Goal: Task Accomplishment & Management: Manage account settings

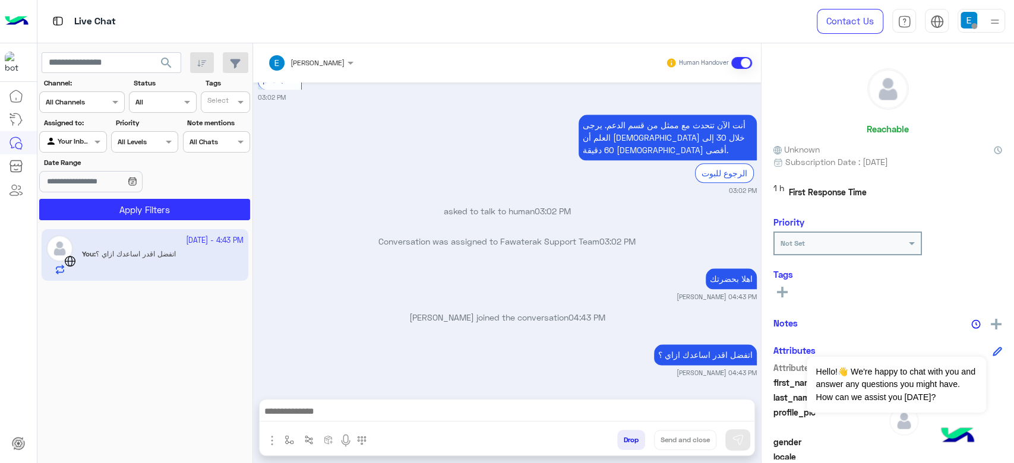
click at [635, 441] on button "Drop" at bounding box center [631, 440] width 28 height 20
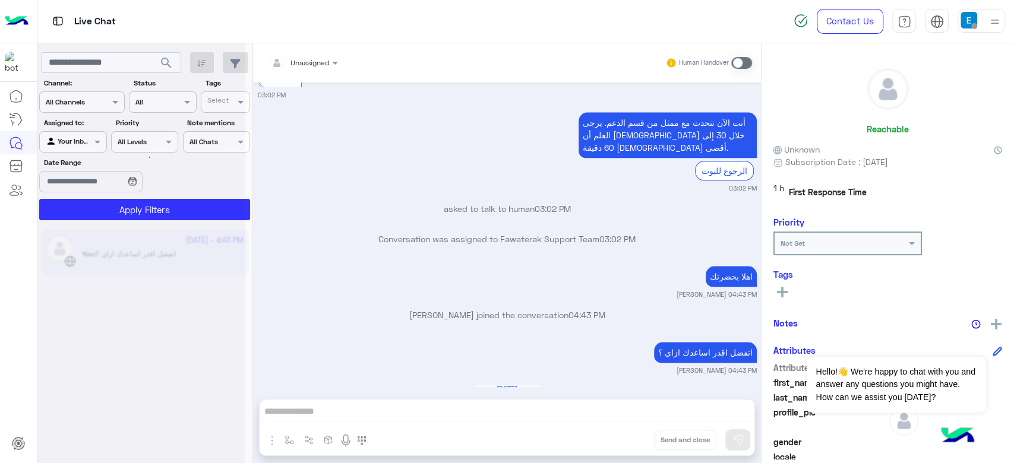
scroll to position [925, 0]
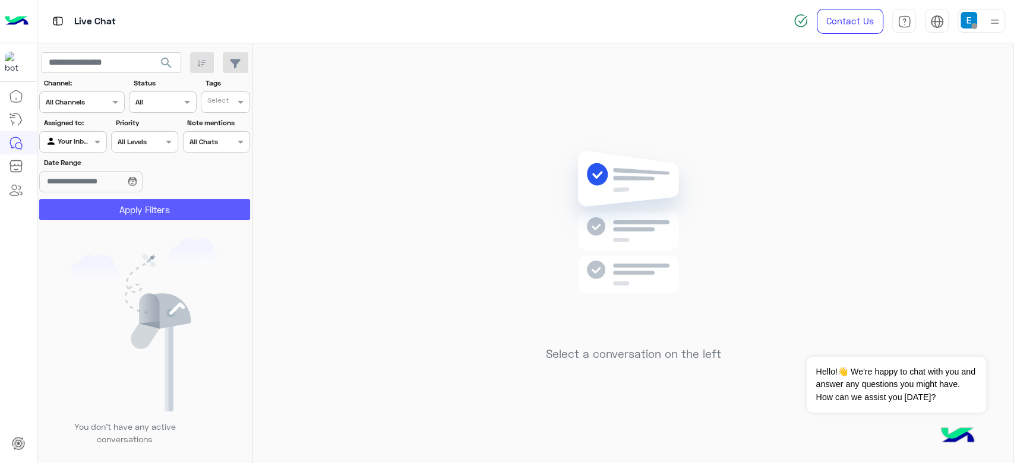
click at [138, 205] on button "Apply Filters" at bounding box center [144, 209] width 211 height 21
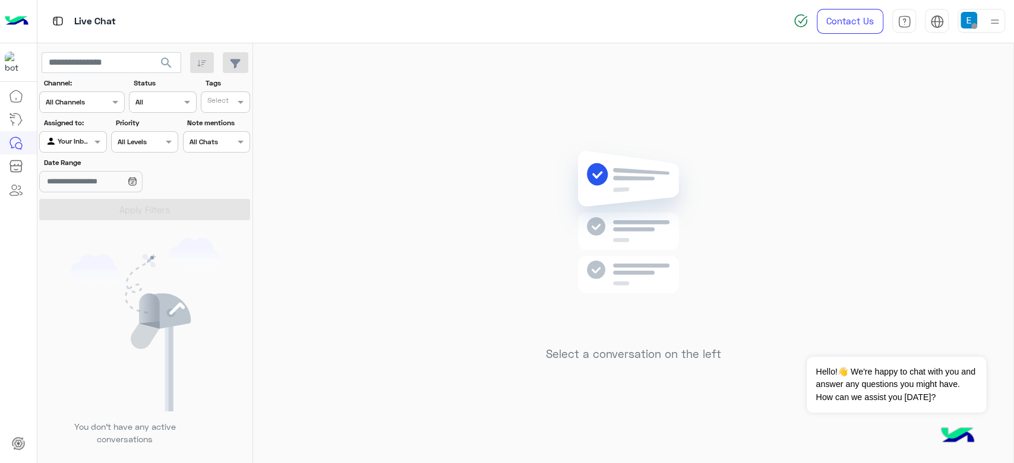
click at [74, 140] on div at bounding box center [73, 140] width 66 height 11
click at [69, 164] on div "All" at bounding box center [73, 165] width 69 height 22
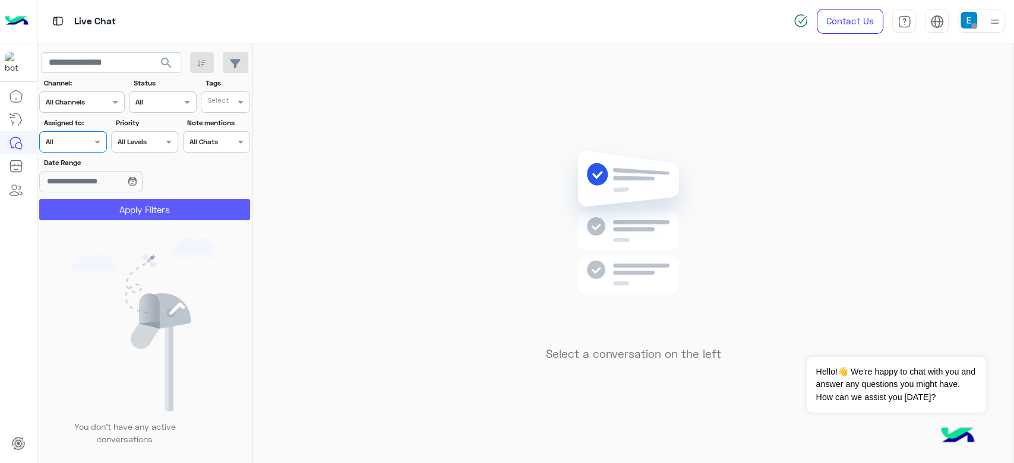
click at [141, 205] on button "Apply Filters" at bounding box center [144, 209] width 211 height 21
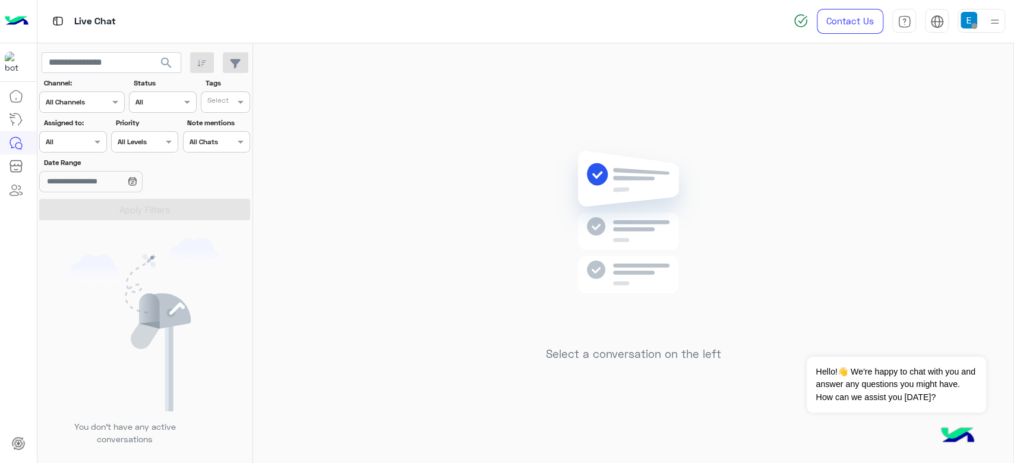
click at [76, 145] on div at bounding box center [73, 140] width 66 height 11
click at [83, 192] on b "Unassigned" at bounding box center [79, 187] width 45 height 10
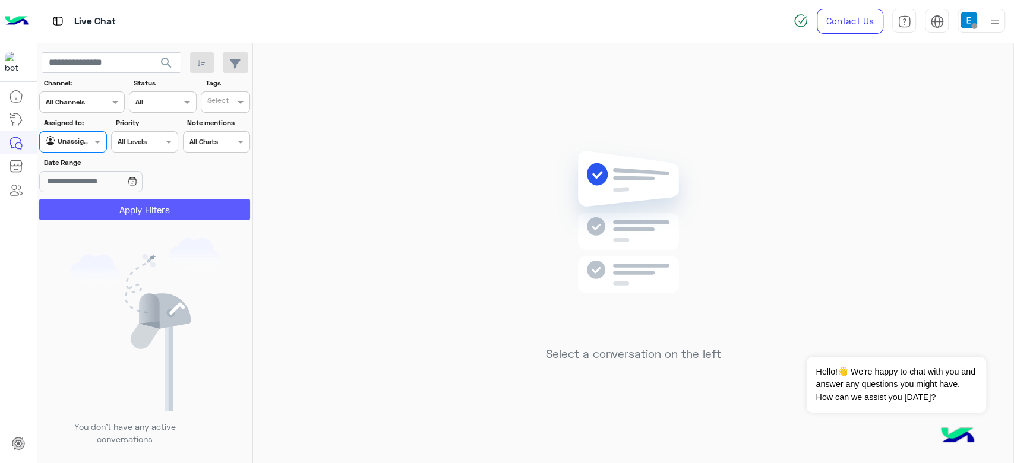
click at [131, 208] on button "Apply Filters" at bounding box center [144, 209] width 211 height 21
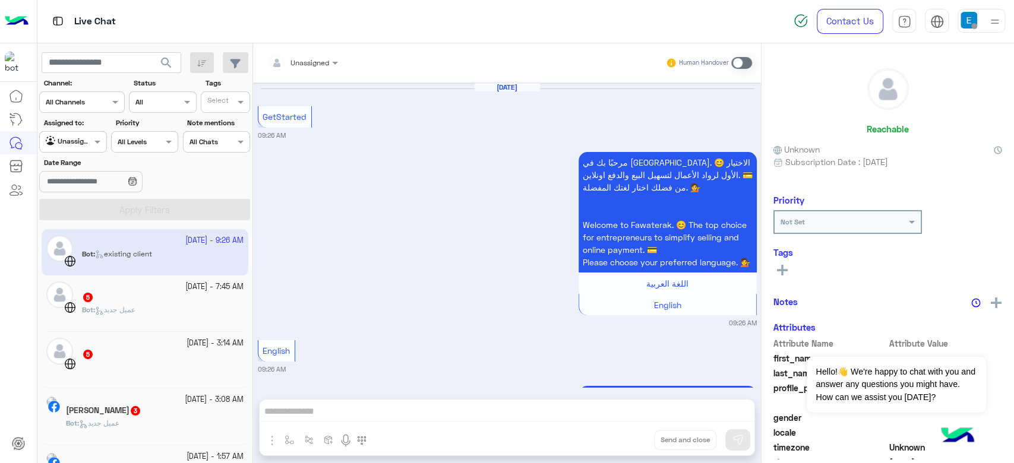
scroll to position [353, 0]
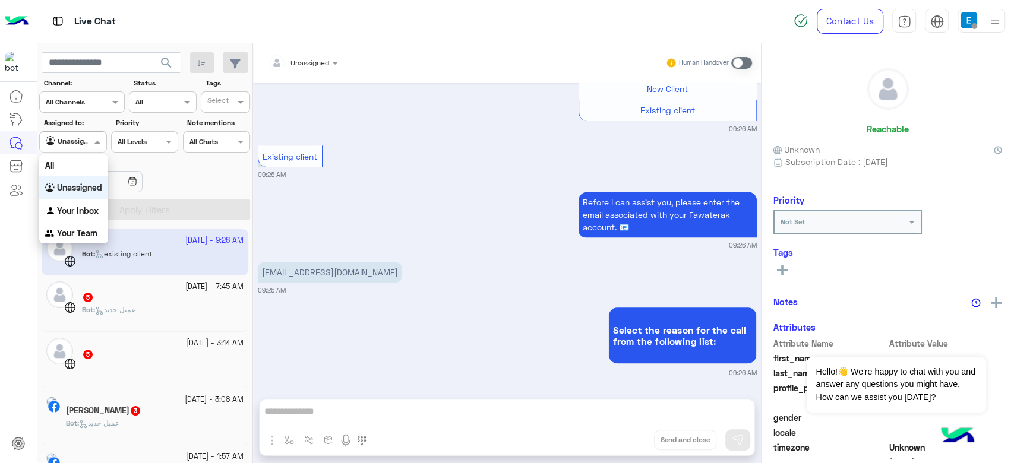
click at [81, 143] on div at bounding box center [73, 140] width 66 height 11
click at [80, 210] on b "Your Inbox" at bounding box center [78, 210] width 42 height 10
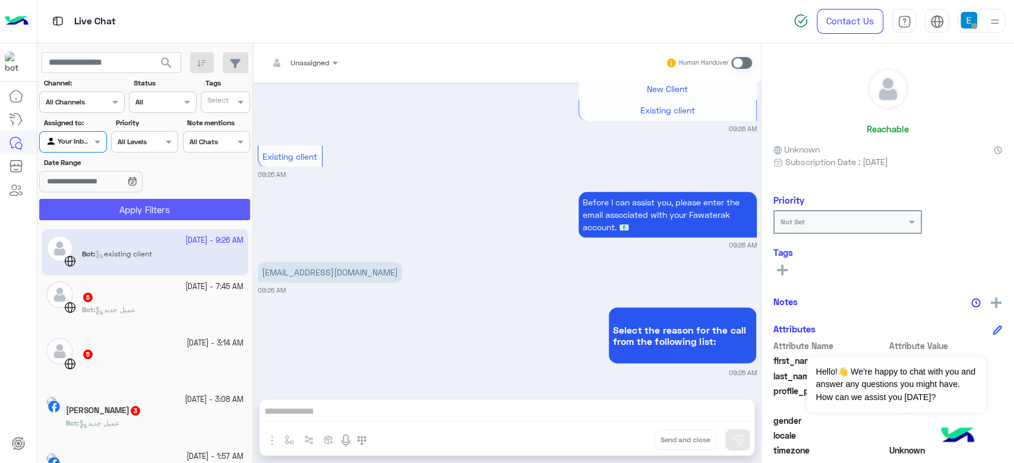
click at [133, 211] on button "Apply Filters" at bounding box center [144, 209] width 211 height 21
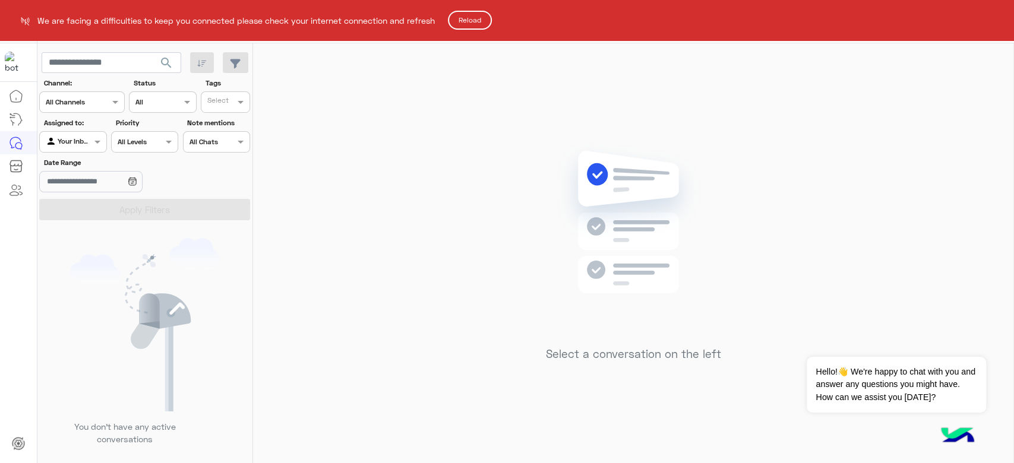
click at [480, 23] on button "Reload" at bounding box center [470, 20] width 44 height 19
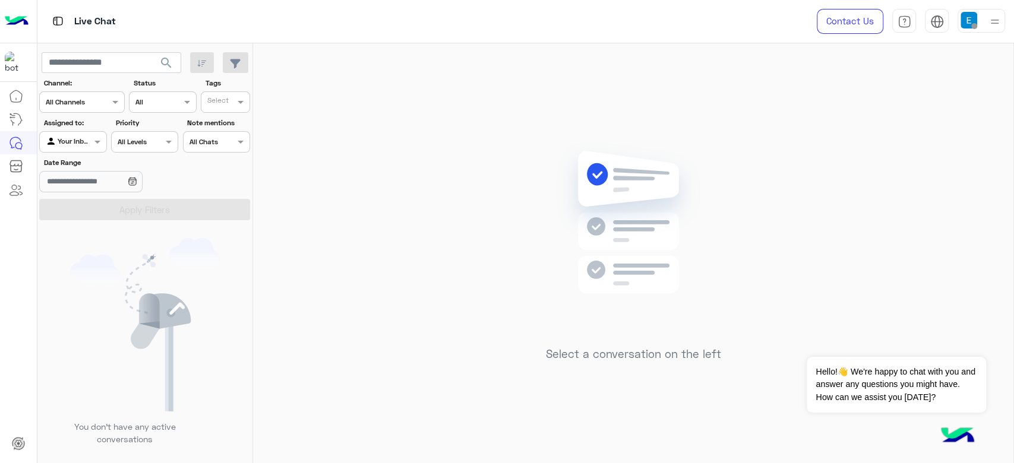
click at [72, 131] on div "Assigned to: Agent Filter Your Inbox" at bounding box center [72, 135] width 67 height 35
click at [62, 132] on div "Agent Filter Your Inbox" at bounding box center [72, 141] width 67 height 21
click at [71, 163] on div "All" at bounding box center [73, 165] width 69 height 22
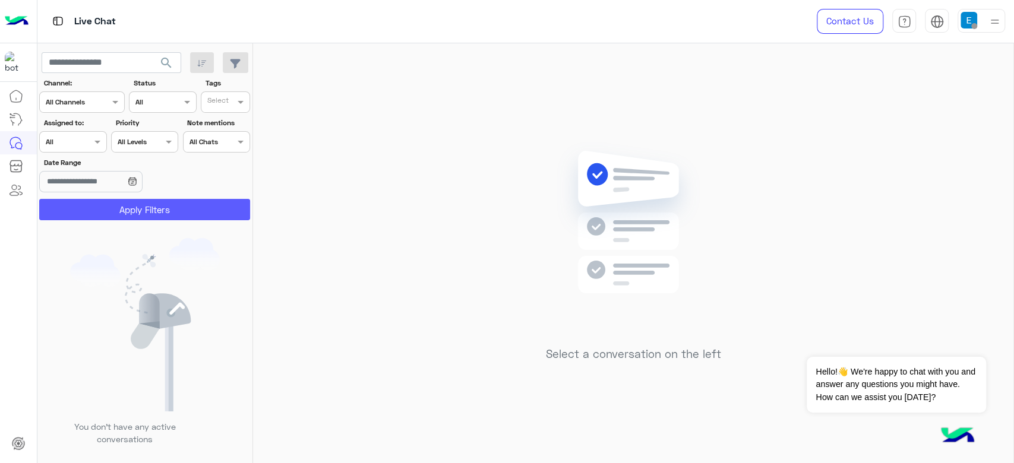
click at [99, 208] on button "Apply Filters" at bounding box center [144, 209] width 211 height 21
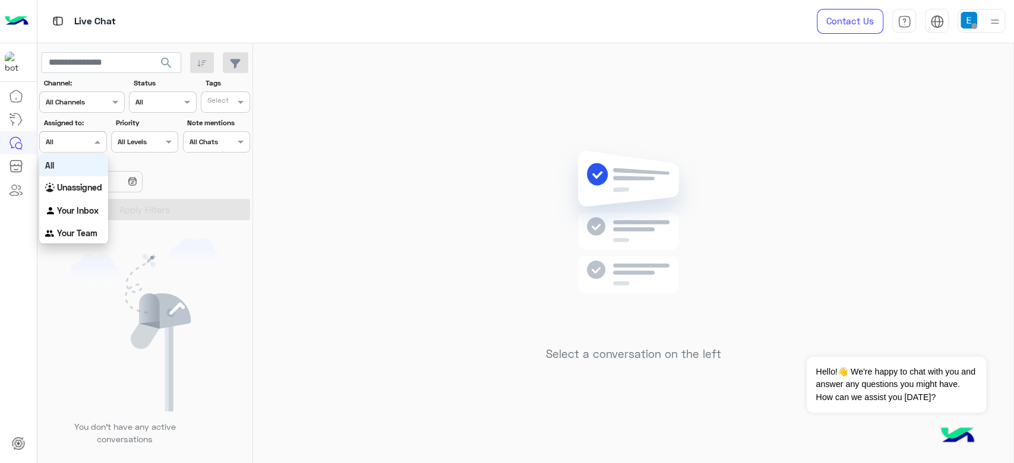
click at [90, 144] on div at bounding box center [73, 140] width 66 height 11
click at [84, 210] on b "Your Inbox" at bounding box center [78, 210] width 42 height 10
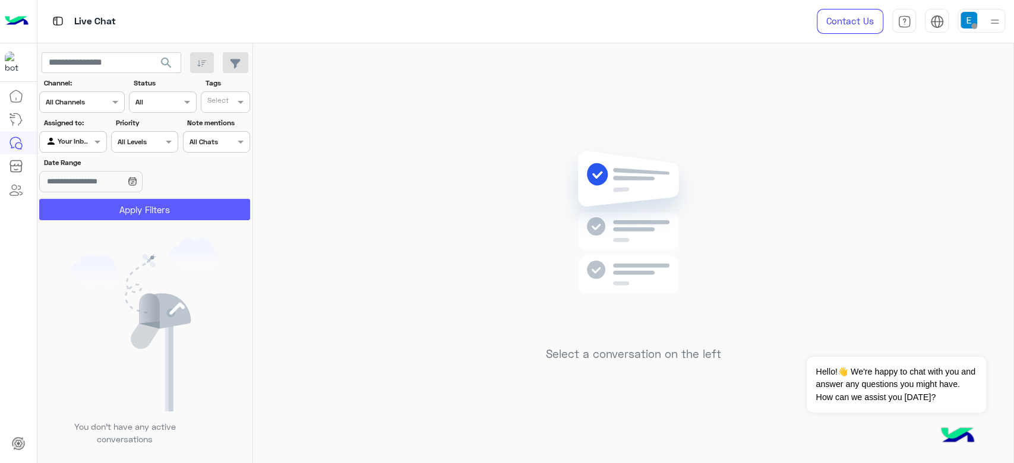
click at [121, 210] on button "Apply Filters" at bounding box center [144, 209] width 211 height 21
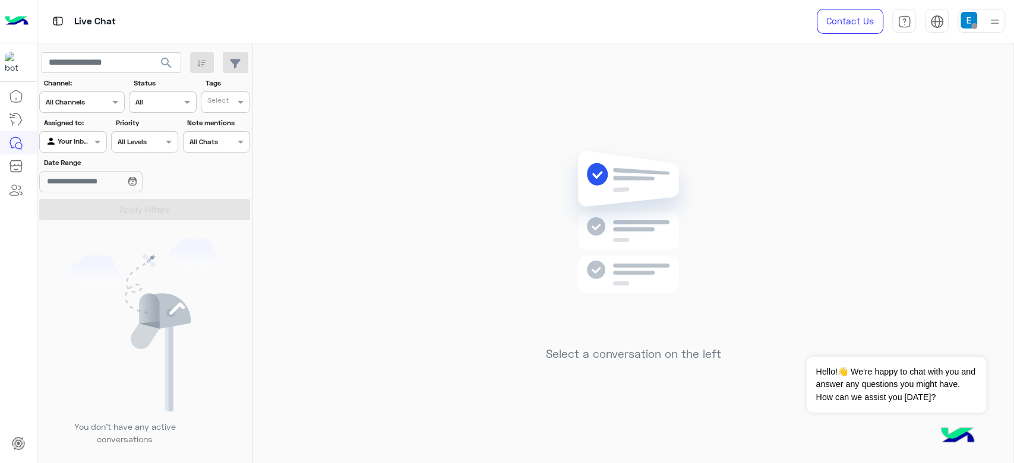
click at [73, 150] on div "Agent Filter Your Inbox" at bounding box center [72, 141] width 67 height 21
click at [72, 169] on div "All" at bounding box center [73, 165] width 69 height 22
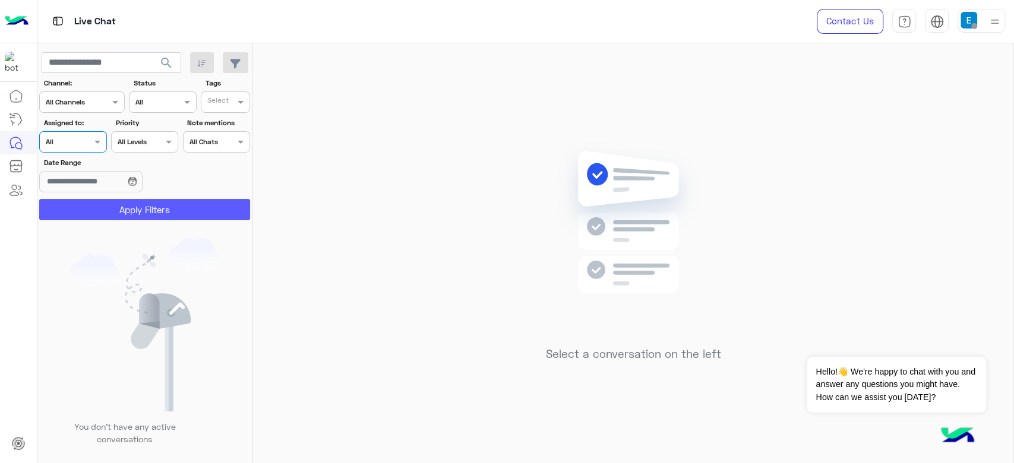
click at [141, 207] on button "Apply Filters" at bounding box center [144, 209] width 211 height 21
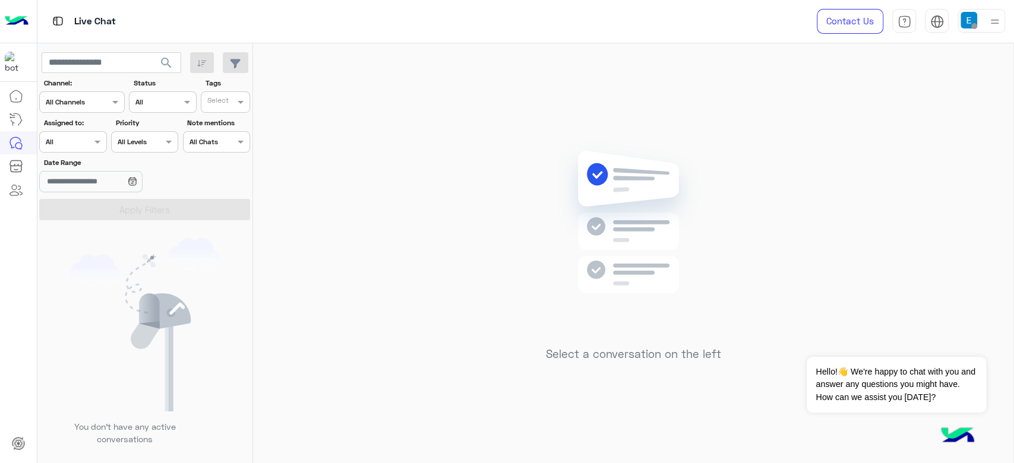
click at [84, 289] on img at bounding box center [145, 324] width 150 height 173
